Goal: Task Accomplishment & Management: Manage account settings

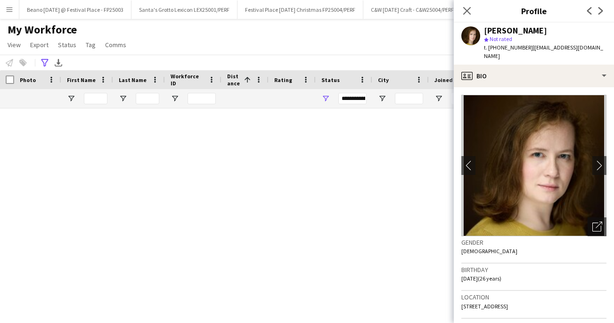
scroll to position [1311, 0]
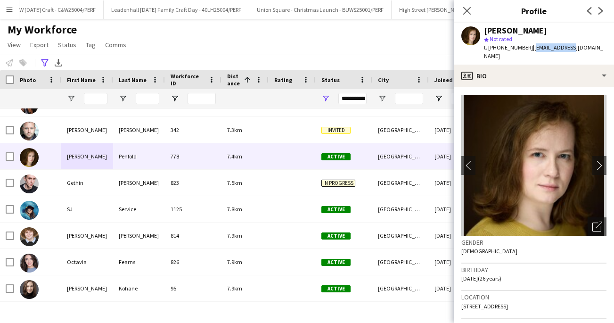
drag, startPoint x: 581, startPoint y: 47, endPoint x: 528, endPoint y: 47, distance: 53.2
click at [528, 47] on app-profile-header "[PERSON_NAME] star Not rated t. [PHONE_NUMBER] | [EMAIL_ADDRESS][DOMAIN_NAME]" at bounding box center [534, 44] width 160 height 42
copy span "[EMAIL_ADDRESS][DOMAIN_NAME]"
click at [465, 11] on icon "Close pop-in" at bounding box center [466, 10] width 9 height 9
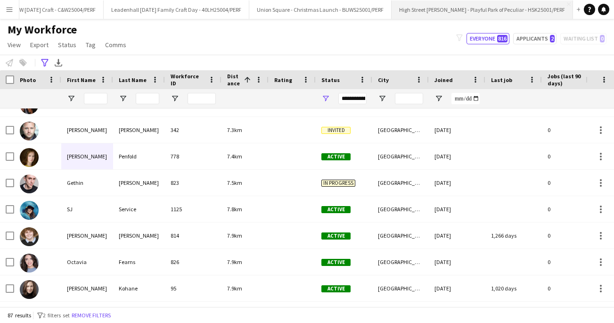
click at [443, 11] on button "High Street [PERSON_NAME] - Playful Park of Peculiar - HSK25001/PERF Close" at bounding box center [481, 9] width 181 height 18
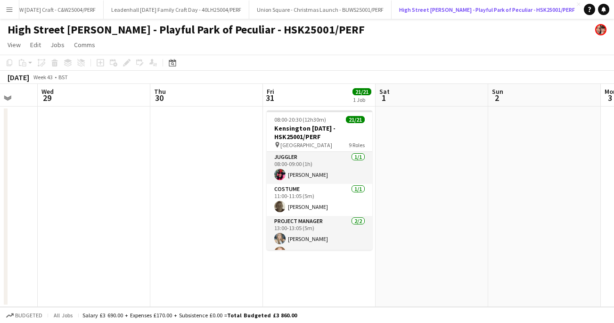
scroll to position [0, 418]
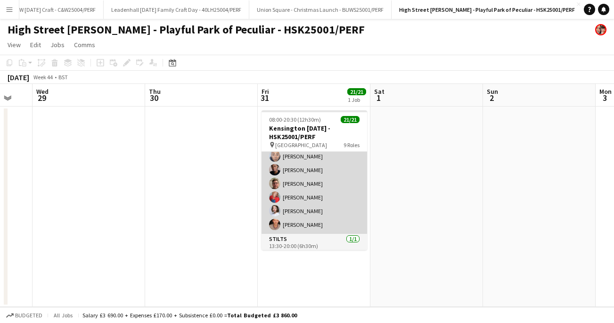
click at [300, 203] on app-card-role "Performer [DATE] 13:30-20:00 (6h30m) [PERSON_NAME] [PERSON_NAME] Dalcielo [PERS…" at bounding box center [314, 155] width 106 height 158
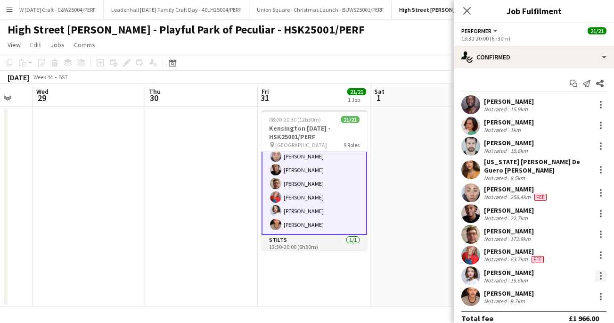
click at [601, 275] on div at bounding box center [601, 276] width 2 height 2
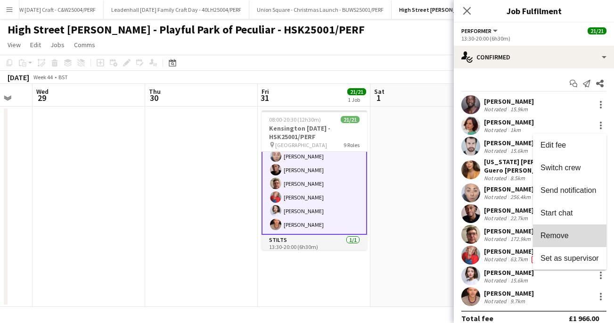
click at [563, 230] on button "Remove" at bounding box center [569, 235] width 73 height 23
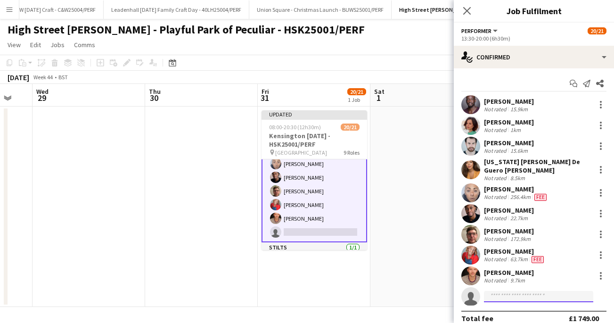
click at [505, 293] on input at bounding box center [538, 296] width 109 height 11
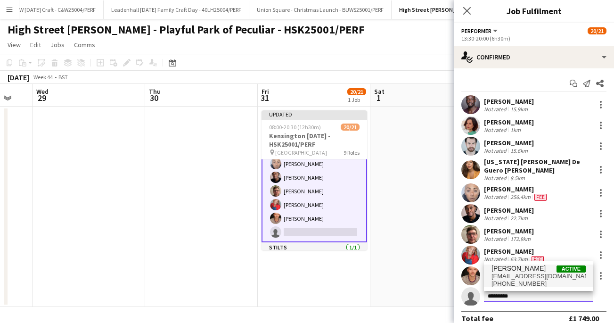
type input "*********"
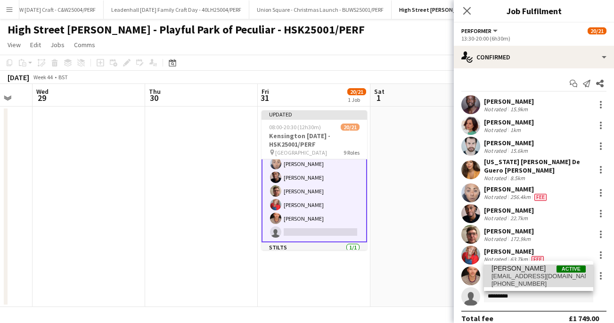
click at [527, 272] on span "[EMAIL_ADDRESS][DOMAIN_NAME]" at bounding box center [538, 276] width 94 height 8
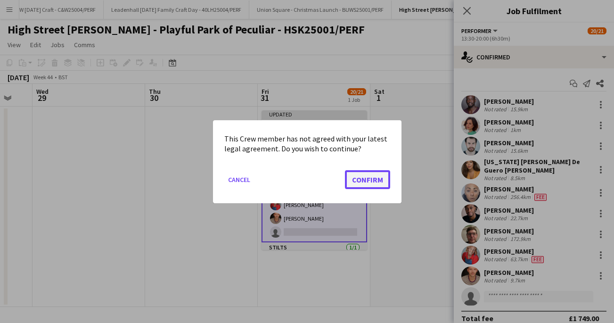
click at [372, 179] on button "Confirm" at bounding box center [367, 179] width 45 height 19
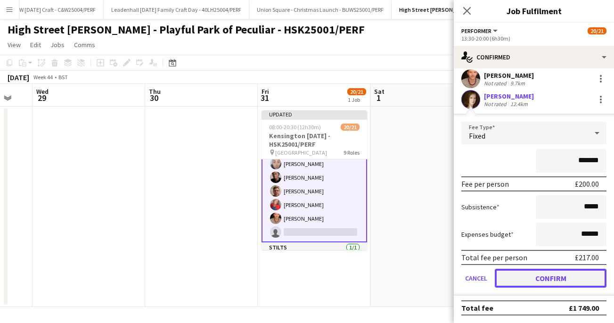
click at [540, 276] on button "Confirm" at bounding box center [551, 278] width 112 height 19
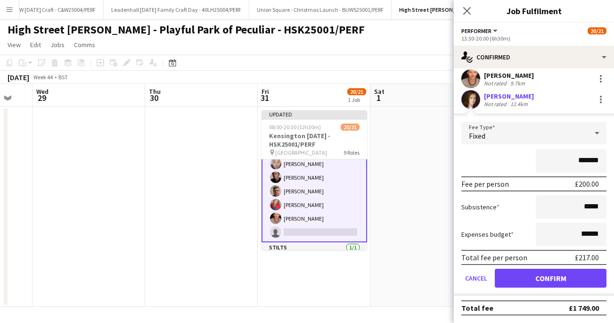
scroll to position [10, 0]
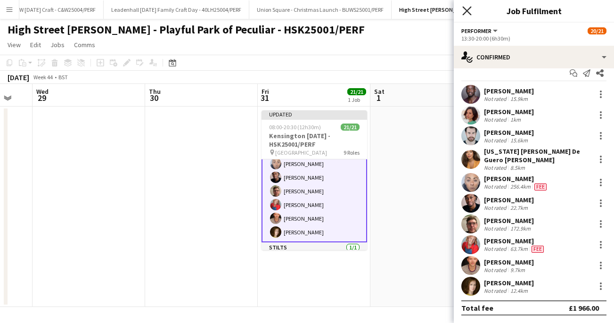
click at [466, 7] on icon "Close pop-in" at bounding box center [466, 10] width 9 height 9
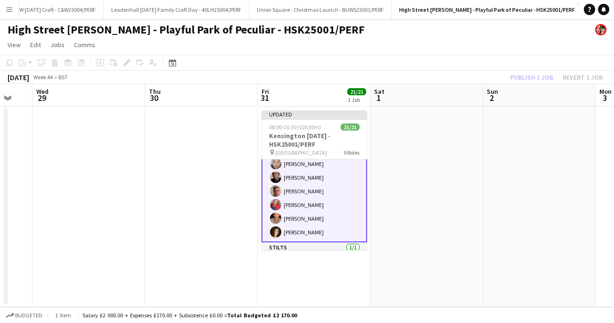
click at [530, 76] on div "Publish 1 job Revert 1 job" at bounding box center [556, 77] width 115 height 12
click at [530, 76] on button "Publish 1 job" at bounding box center [531, 77] width 50 height 12
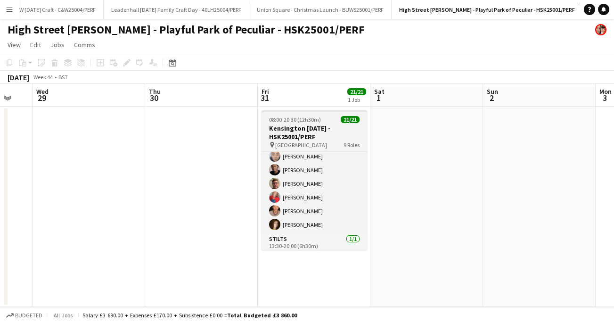
click at [297, 135] on h3 "Kensington [DATE] - HSK25001/PERF" at bounding box center [314, 132] width 106 height 17
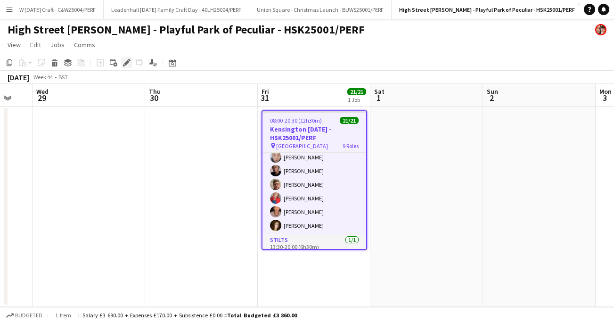
click at [128, 64] on icon "Edit" at bounding box center [127, 63] width 8 height 8
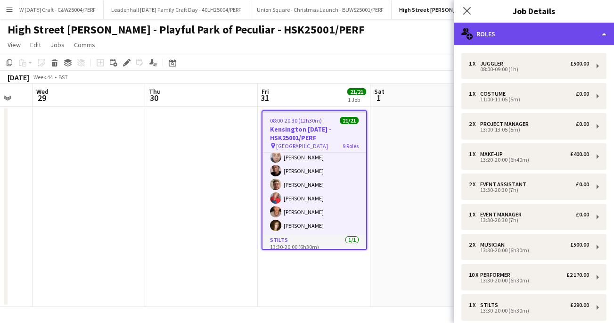
click at [600, 34] on div "multiple-users-add Roles" at bounding box center [534, 34] width 160 height 23
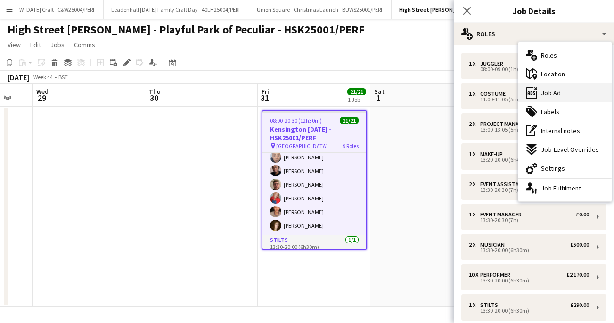
click at [550, 93] on span "Job Ad" at bounding box center [551, 93] width 20 height 8
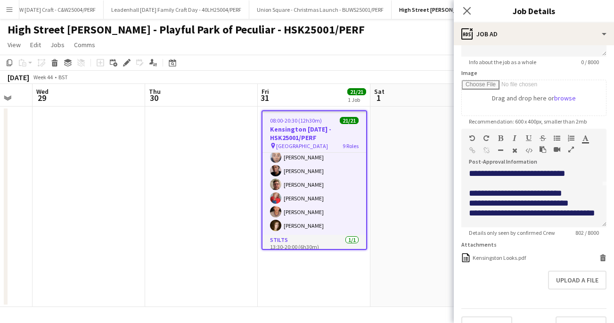
scroll to position [44, 0]
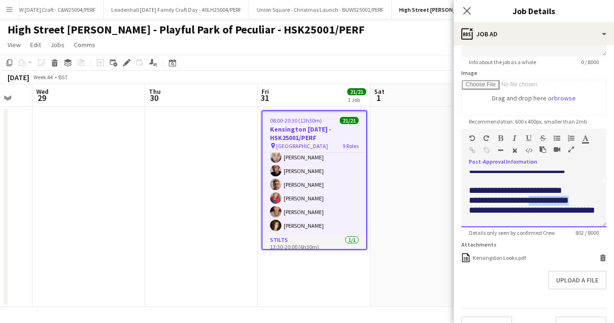
drag, startPoint x: 587, startPoint y: 197, endPoint x: 539, endPoint y: 197, distance: 48.1
click at [539, 197] on p "**********" at bounding box center [534, 201] width 130 height 10
click at [560, 187] on span "**********" at bounding box center [515, 190] width 93 height 9
click at [471, 10] on icon "Close pop-in" at bounding box center [466, 10] width 9 height 9
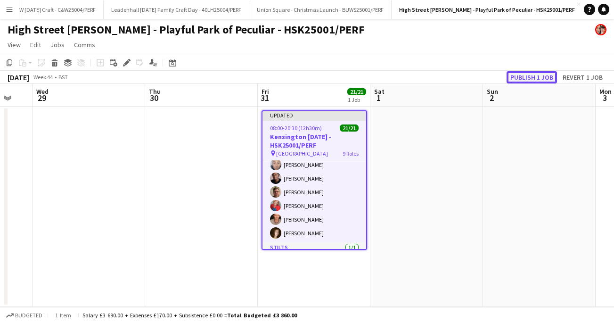
click at [518, 77] on button "Publish 1 job" at bounding box center [531, 77] width 50 height 12
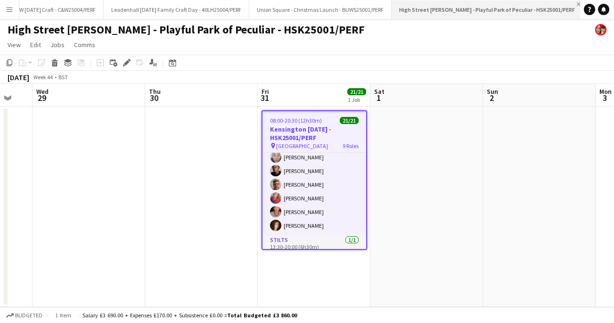
click at [577, 4] on app-icon "Close" at bounding box center [579, 4] width 4 height 4
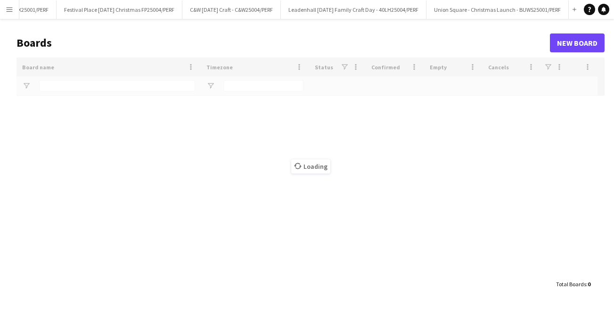
scroll to position [0, 205]
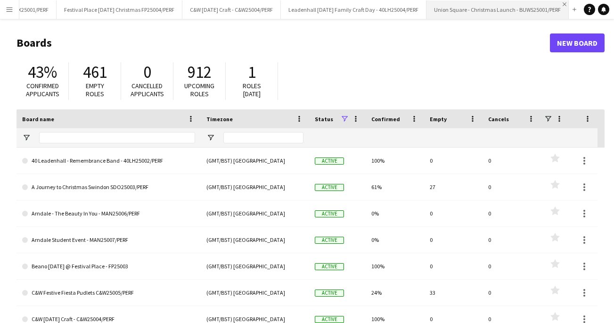
click at [564, 3] on app-icon "Close" at bounding box center [564, 4] width 4 height 4
click at [491, 14] on button "Leadenhall [DATE] Family Craft Day - 40LH25004/PERF Close" at bounding box center [496, 9] width 146 height 18
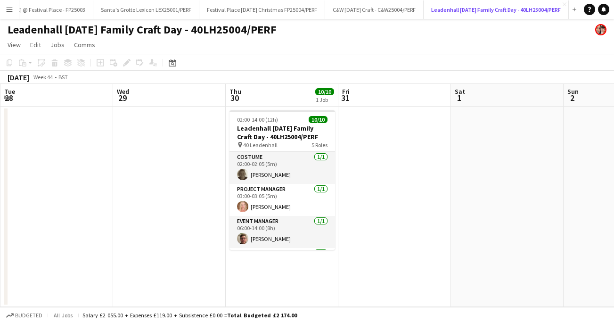
scroll to position [0, 290]
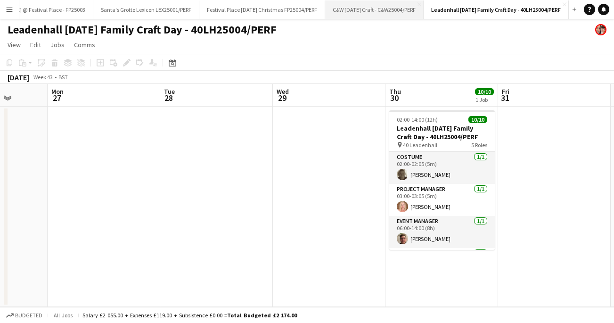
click at [352, 9] on button "C&W [DATE] Craft - C&W25004/PERF Close" at bounding box center [374, 9] width 98 height 18
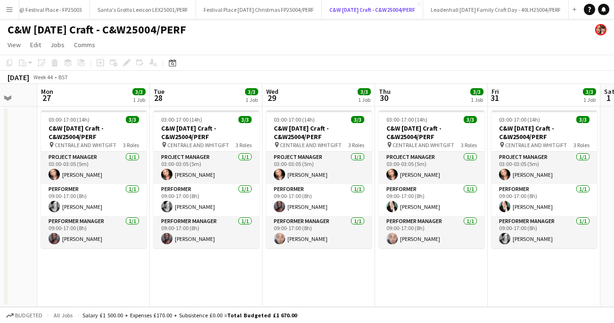
scroll to position [0, 301]
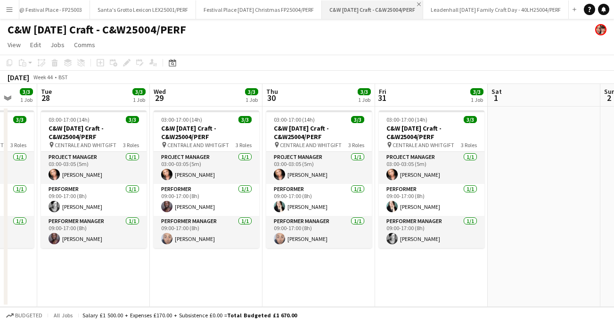
click at [417, 4] on app-icon "Close" at bounding box center [419, 4] width 4 height 4
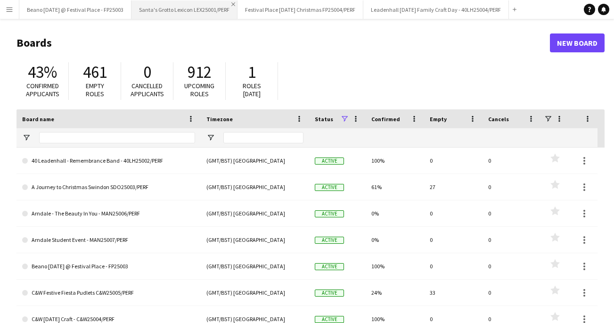
click at [235, 2] on app-icon "Close" at bounding box center [233, 4] width 4 height 4
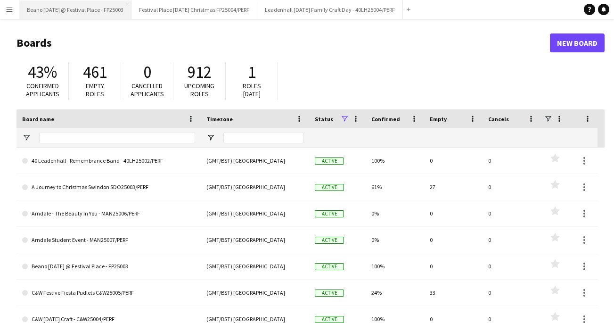
click at [83, 8] on button "Beano [DATE] @ Festival Place - FP25003 Close" at bounding box center [75, 9] width 112 height 18
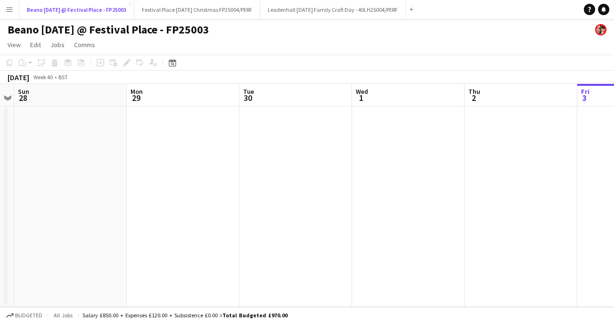
scroll to position [0, 217]
click at [15, 11] on button "Menu" at bounding box center [9, 9] width 19 height 19
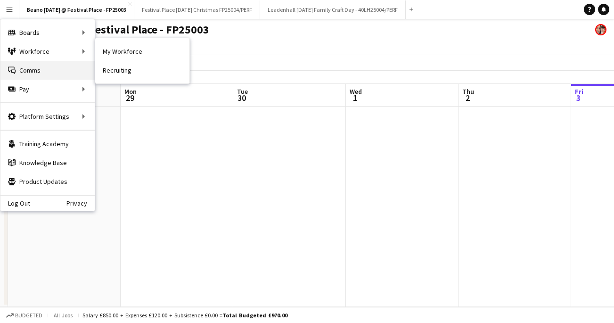
click at [44, 67] on link "Comms Comms" at bounding box center [47, 70] width 94 height 19
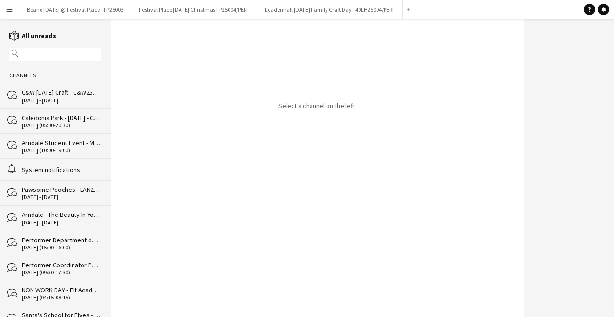
click at [8, 11] on app-icon "Menu" at bounding box center [10, 10] width 8 height 8
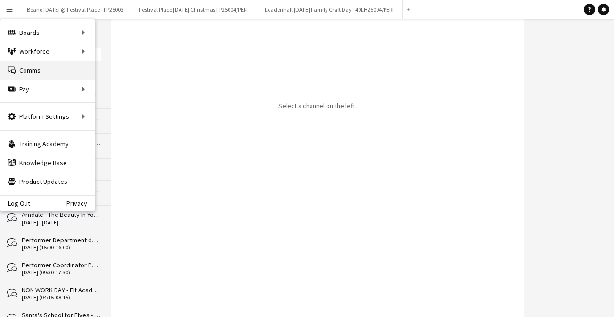
click at [23, 71] on link "Comms Comms" at bounding box center [47, 70] width 94 height 19
